Goal: Information Seeking & Learning: Learn about a topic

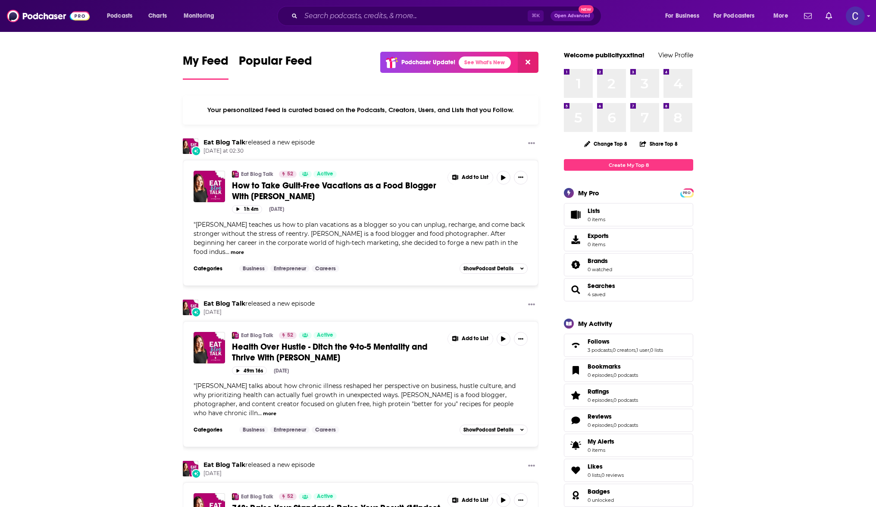
click at [455, 16] on input "Search podcasts, credits, & more..." at bounding box center [414, 16] width 227 height 14
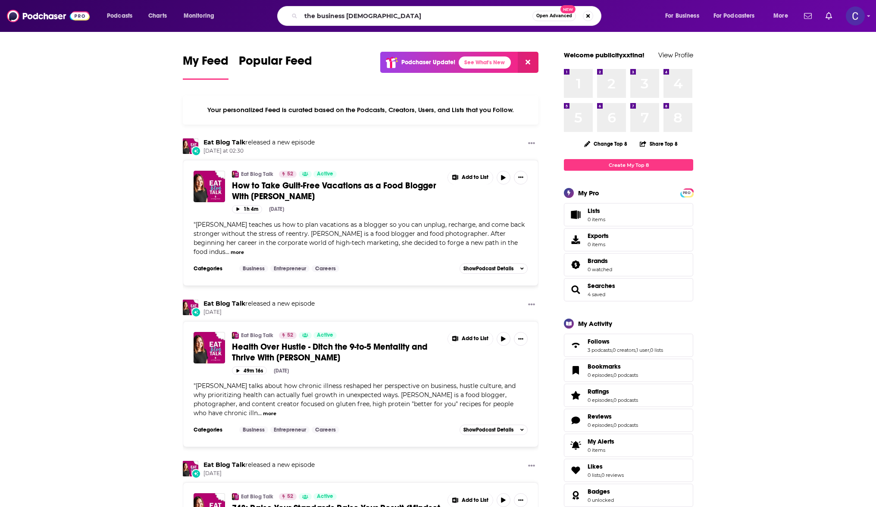
type input "the business gay"
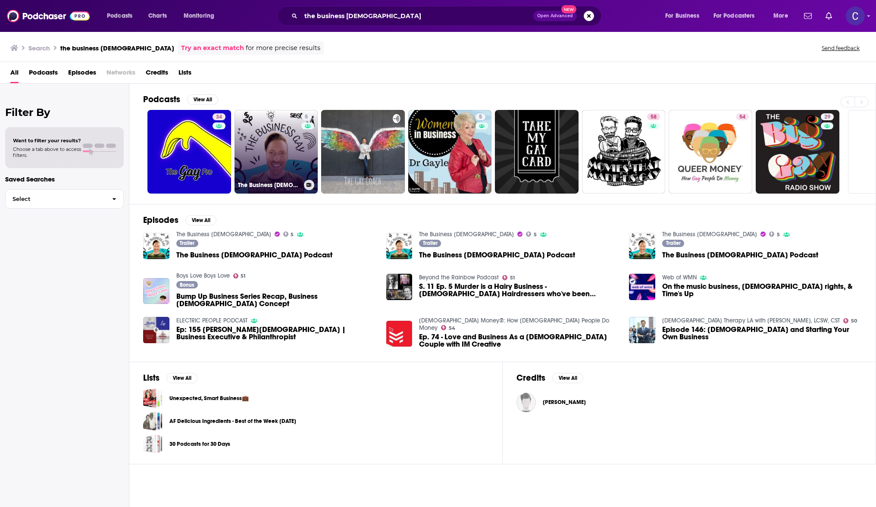
click at [279, 146] on link "5 The Business Gay" at bounding box center [276, 152] width 84 height 84
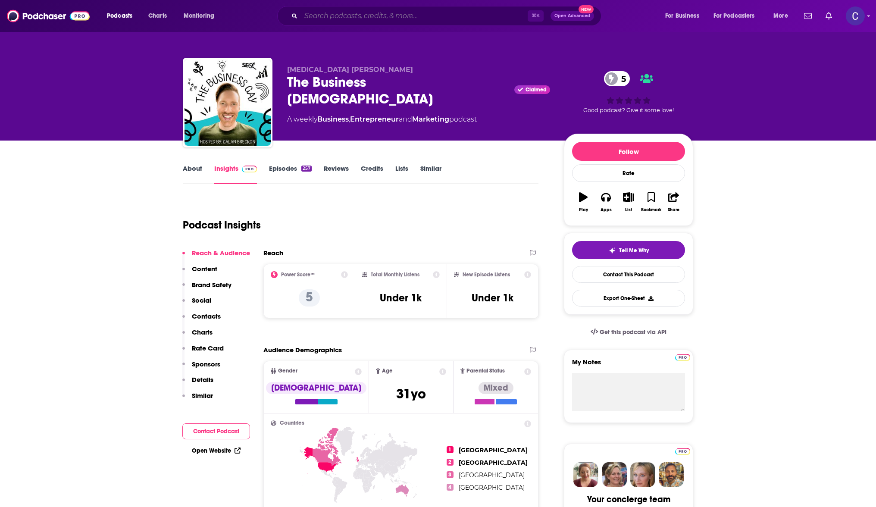
click at [341, 17] on input "Search podcasts, credits, & more..." at bounding box center [414, 16] width 227 height 14
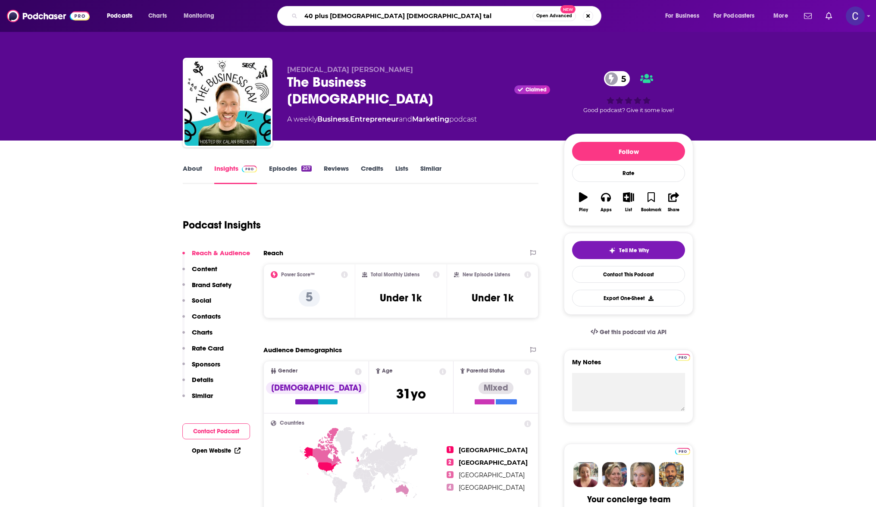
type input "40 plus gay men gay talk"
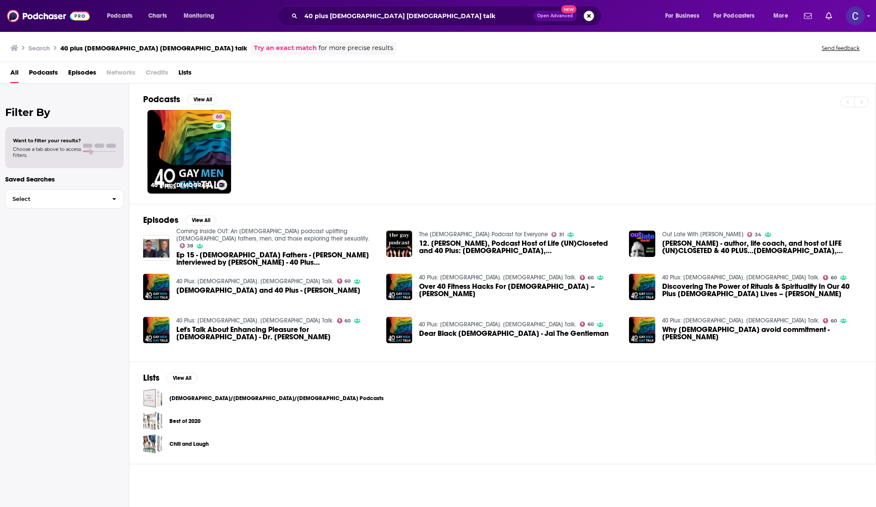
click at [203, 127] on link "60 40 Plus: Gay Men. Gay Talk." at bounding box center [189, 152] width 84 height 84
